Goal: Transaction & Acquisition: Purchase product/service

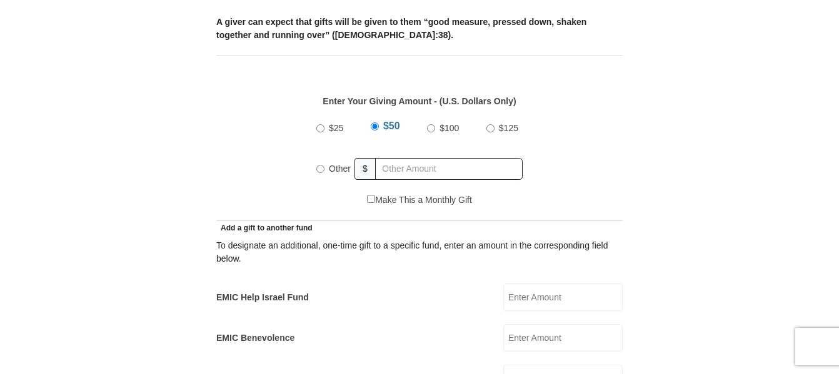
scroll to position [531, 0]
click at [318, 165] on input "Other" at bounding box center [320, 169] width 8 height 8
radio input "true"
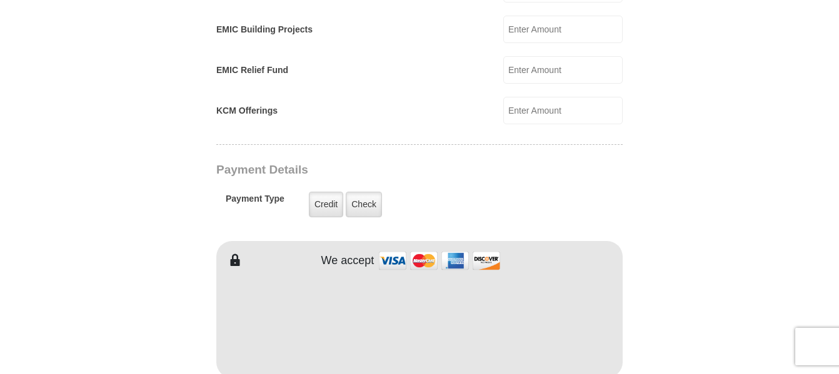
scroll to position [929, 0]
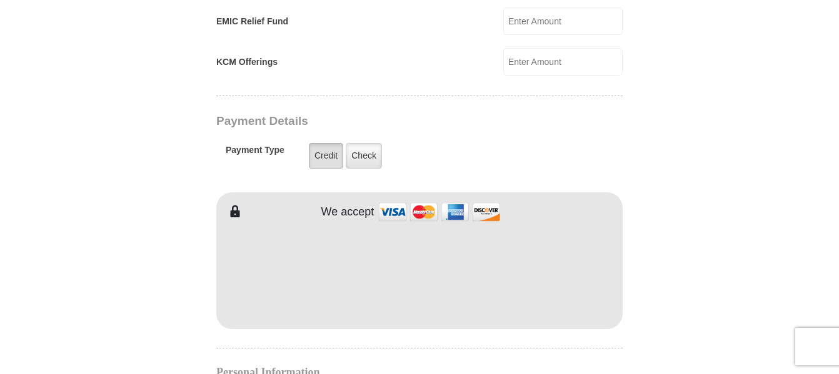
type input "3000.00"
click at [319, 148] on label "Credit" at bounding box center [326, 156] width 34 height 26
click at [0, 0] on input "Credit" at bounding box center [0, 0] width 0 height 0
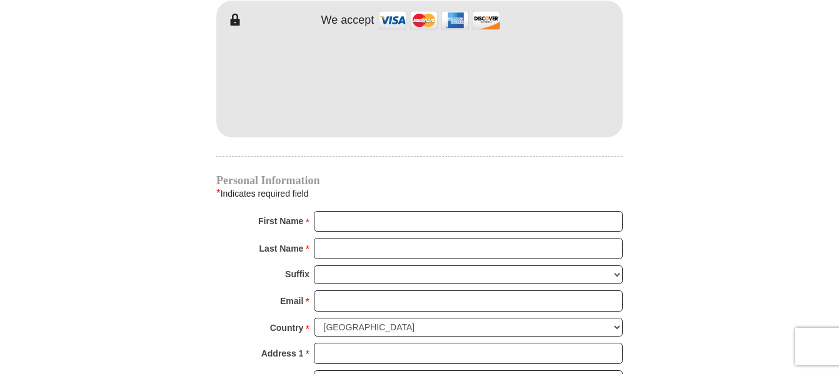
scroll to position [1125, 0]
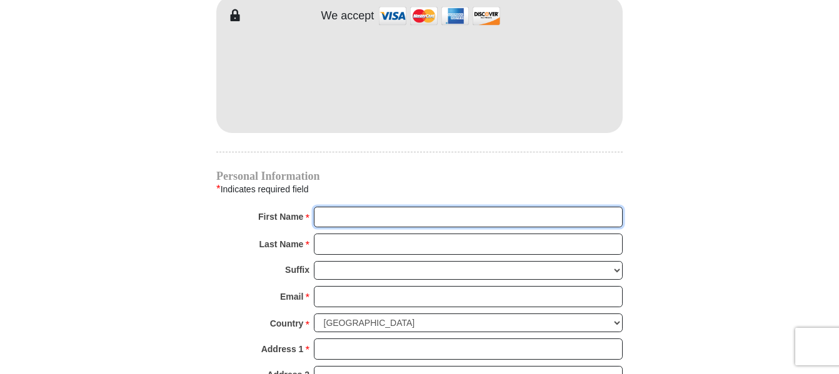
click at [326, 207] on input "First Name *" at bounding box center [468, 217] width 309 height 21
type input "[PERSON_NAME] & ROXY"
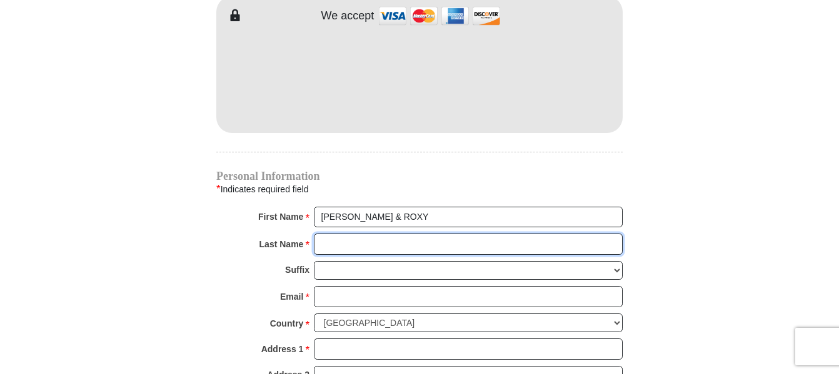
click at [319, 234] on input "Last Name *" at bounding box center [468, 244] width 309 height 21
type input "DUNSTAN"
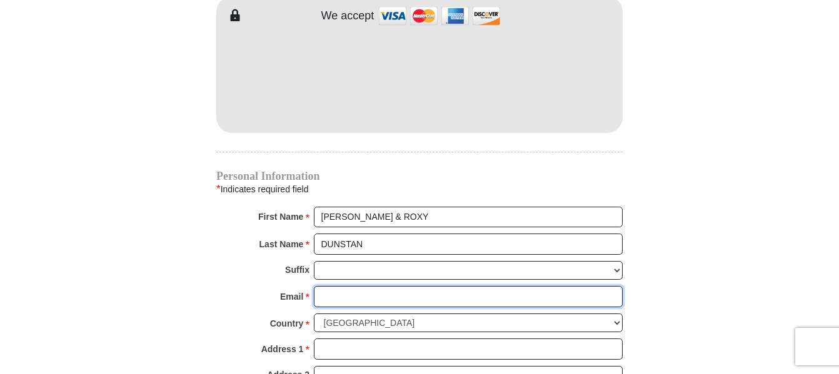
click at [330, 286] on input "Email *" at bounding box center [468, 296] width 309 height 21
type input "[EMAIL_ADDRESS][DOMAIN_NAME]"
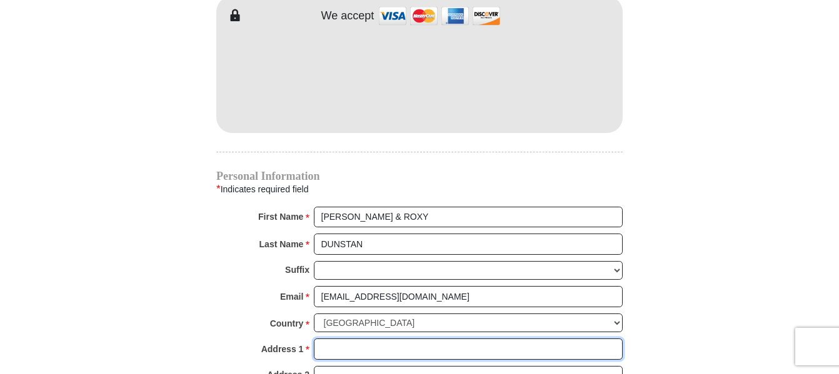
type input "PO Box 335"
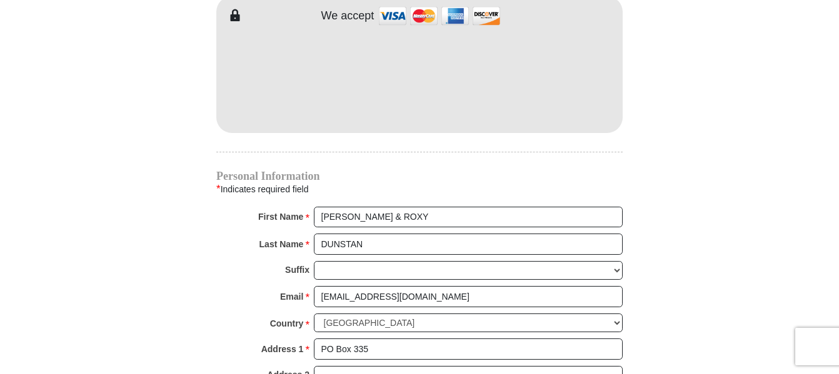
type input "[PERSON_NAME]"
select select "ID"
type input "83626"
type input "2088615202"
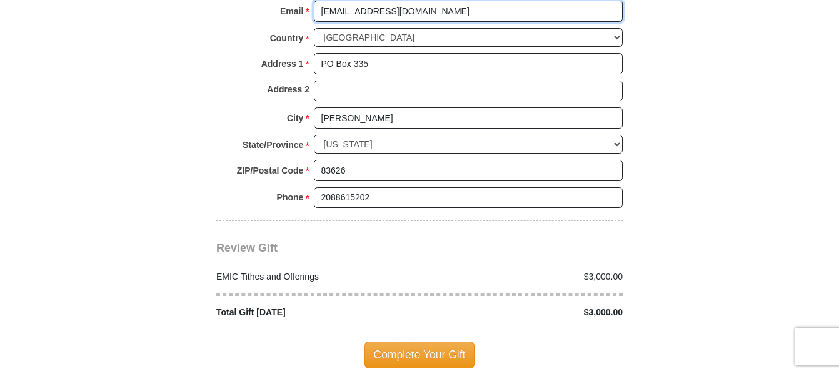
scroll to position [1422, 0]
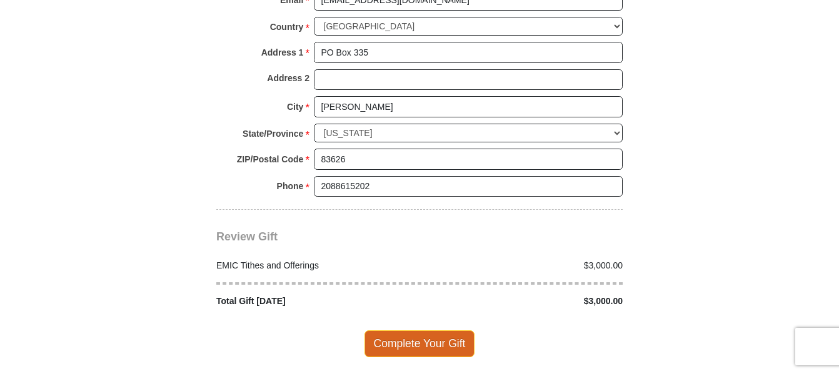
click at [410, 331] on span "Complete Your Gift" at bounding box center [419, 344] width 111 height 26
